Goal: Task Accomplishment & Management: Manage account settings

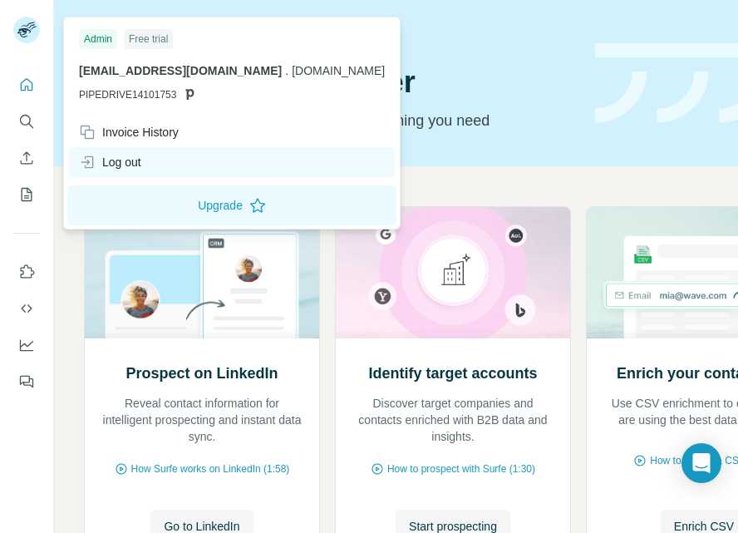
click at [157, 161] on div "Log out" at bounding box center [232, 162] width 326 height 30
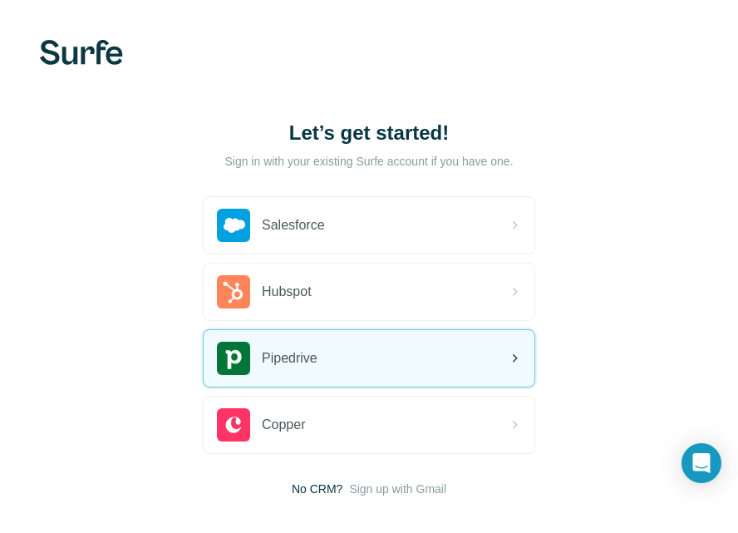
click at [372, 344] on div "Pipedrive" at bounding box center [369, 358] width 331 height 57
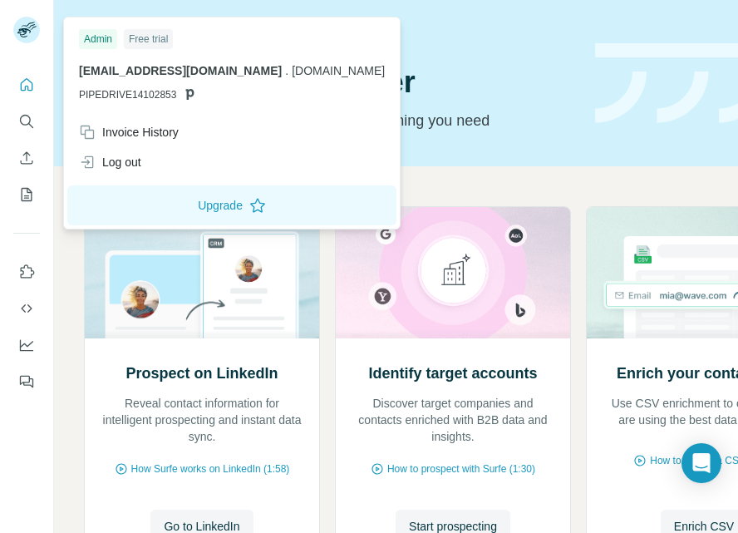
click at [32, 25] on rect at bounding box center [26, 30] width 27 height 27
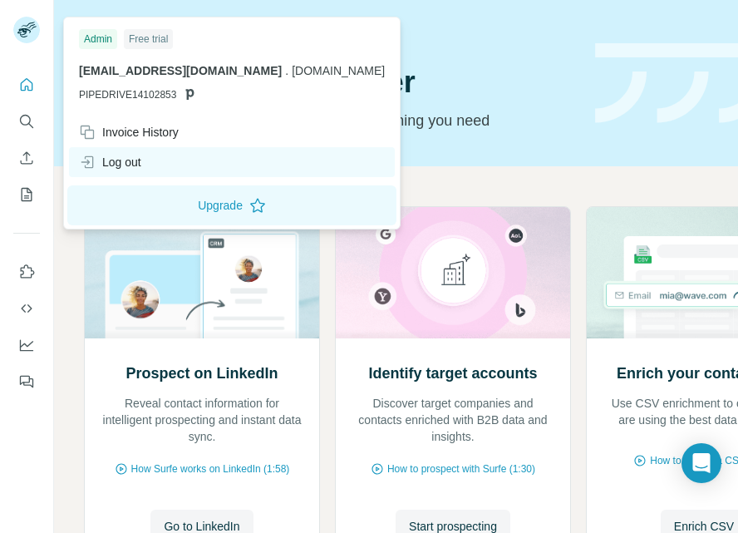
click at [132, 158] on div "Log out" at bounding box center [110, 162] width 62 height 17
click at [149, 159] on div "Log out" at bounding box center [232, 162] width 326 height 30
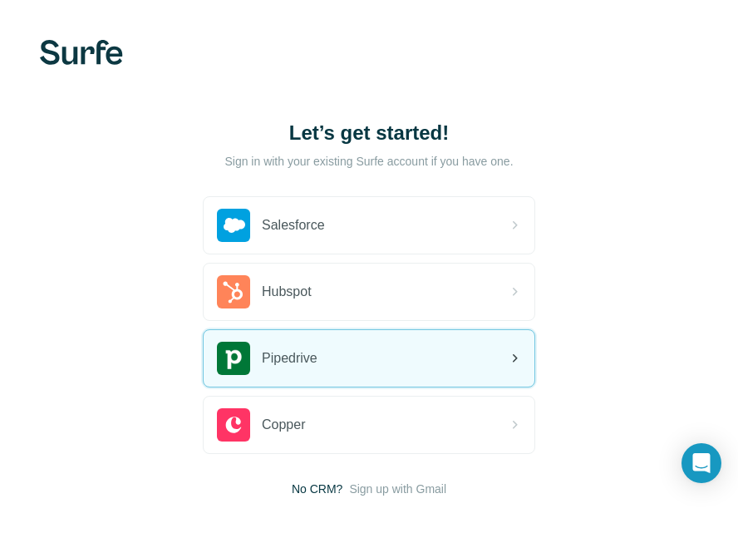
click at [313, 352] on span "Pipedrive" at bounding box center [290, 358] width 56 height 20
